Goal: Task Accomplishment & Management: Manage account settings

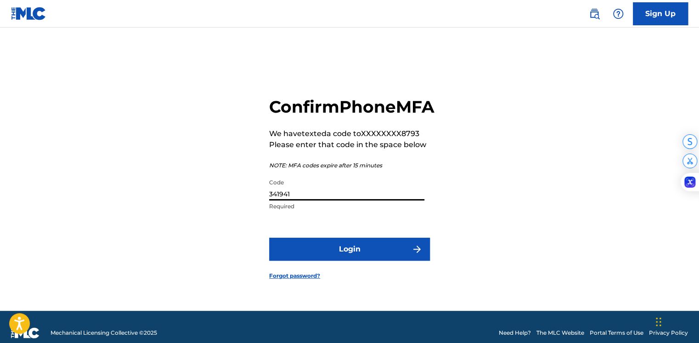
type input "341941"
click at [345, 260] on button "Login" at bounding box center [349, 248] width 161 height 23
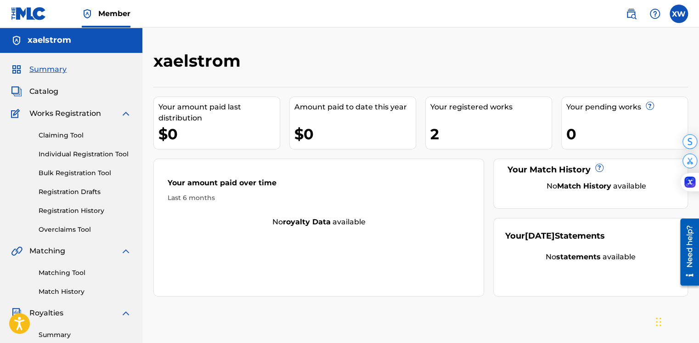
click at [228, 116] on div "Your amount paid last distribution" at bounding box center [218, 113] width 121 height 22
click at [435, 132] on div "2" at bounding box center [490, 134] width 121 height 21
click at [464, 100] on div "Your registered works 2" at bounding box center [488, 122] width 127 height 53
click at [71, 112] on span "Works Registration" at bounding box center [65, 113] width 72 height 11
click at [126, 115] on img at bounding box center [125, 113] width 11 height 11
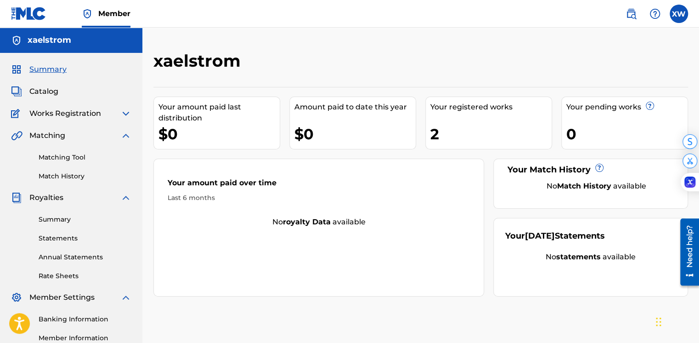
click at [45, 72] on span "Summary" at bounding box center [47, 69] width 37 height 11
